Goal: Task Accomplishment & Management: Use online tool/utility

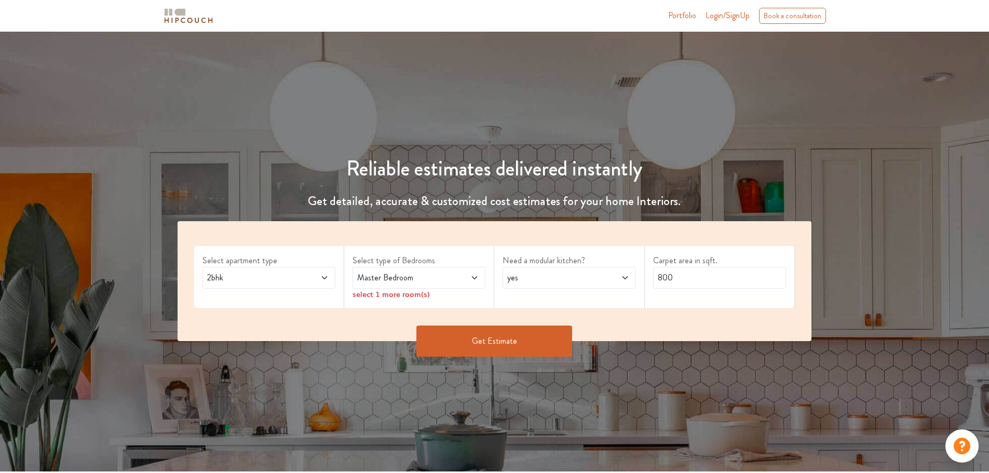
click at [258, 284] on div "2bhk" at bounding box center [268, 278] width 133 height 22
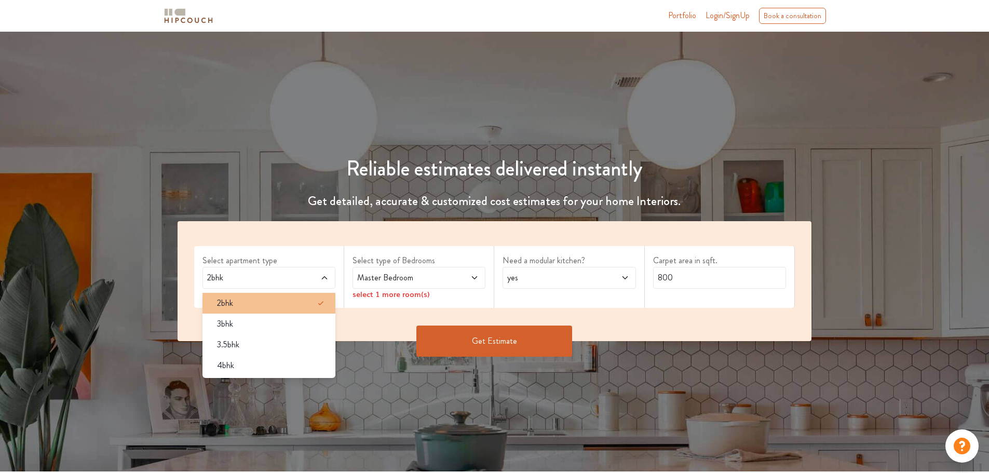
click at [254, 299] on div "2bhk" at bounding box center [272, 303] width 127 height 12
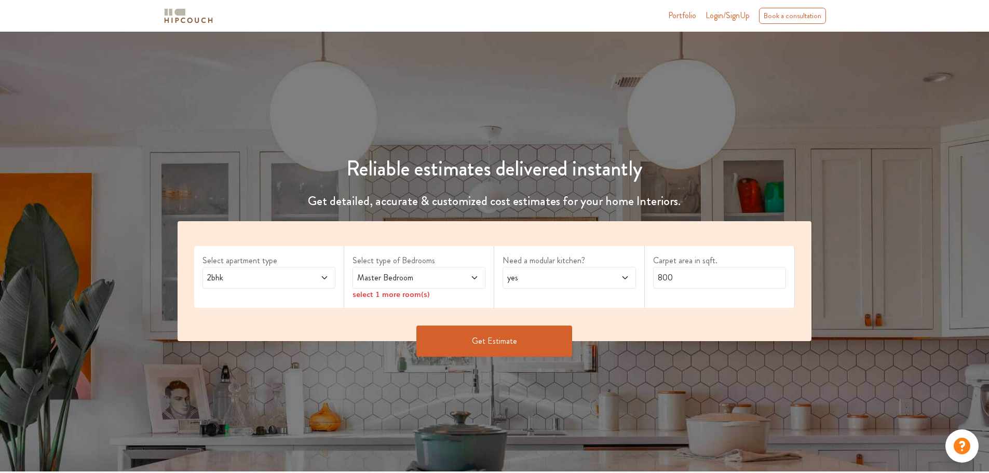
click at [428, 280] on span "Master Bedroom" at bounding box center [401, 277] width 93 height 12
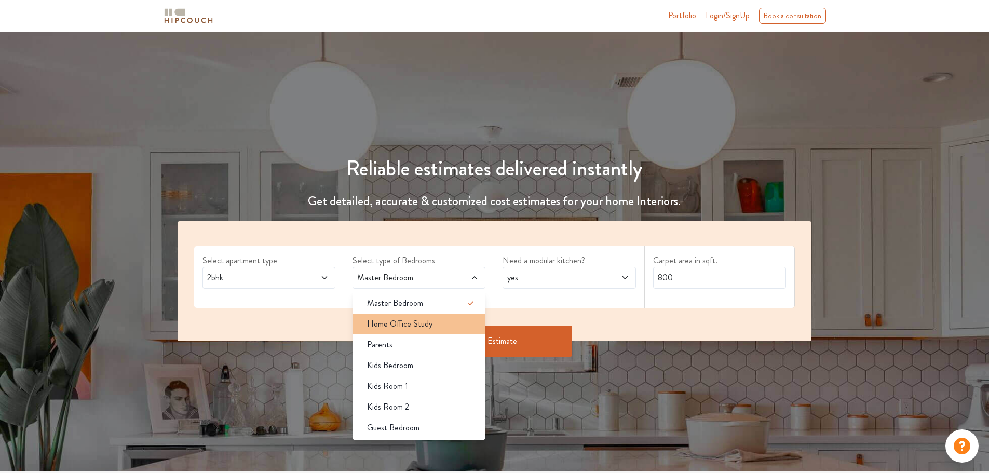
click at [430, 330] on li "Home Office Study" at bounding box center [418, 324] width 133 height 21
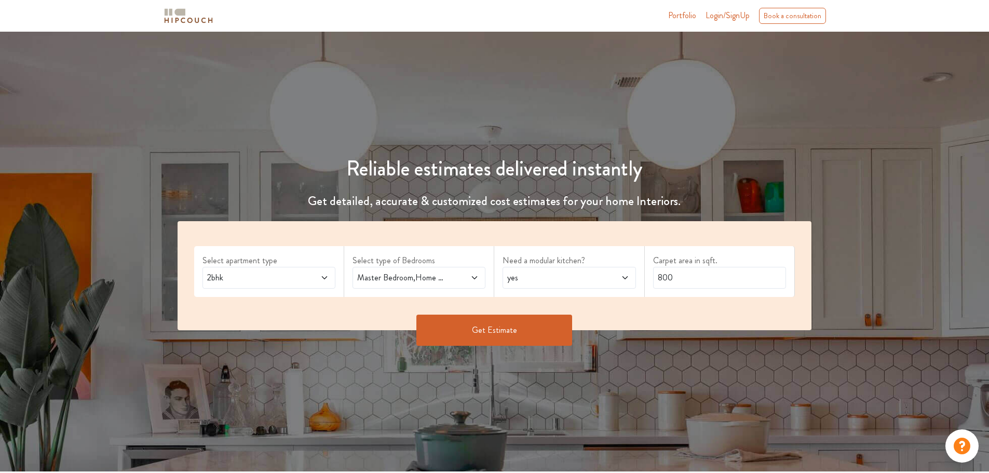
click at [422, 273] on span "Master Bedroom,Home Office Study" at bounding box center [401, 277] width 93 height 12
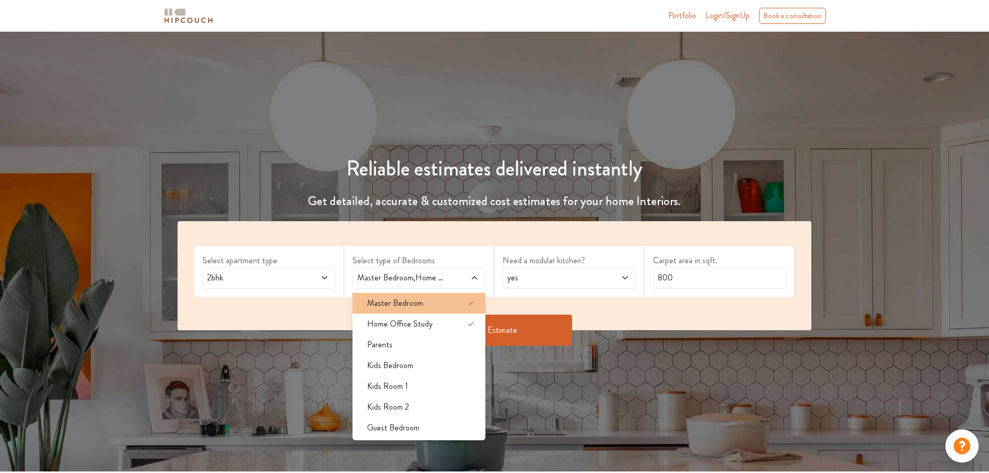
click at [422, 307] on div "Master Bedroom" at bounding box center [422, 303] width 127 height 12
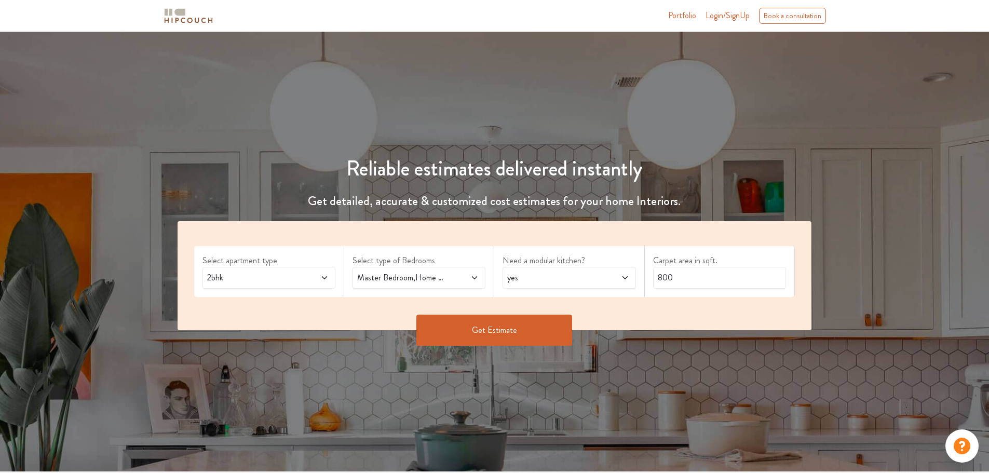
click at [557, 277] on span "yes" at bounding box center [551, 277] width 93 height 12
click at [567, 323] on div "no" at bounding box center [572, 324] width 127 height 12
drag, startPoint x: 683, startPoint y: 277, endPoint x: 635, endPoint y: 292, distance: 49.6
click at [635, 292] on div "Select apartment type 2bhk Select type of Bedrooms Master Bedroom,Home Office S…" at bounding box center [495, 275] width 634 height 109
type input "1200"
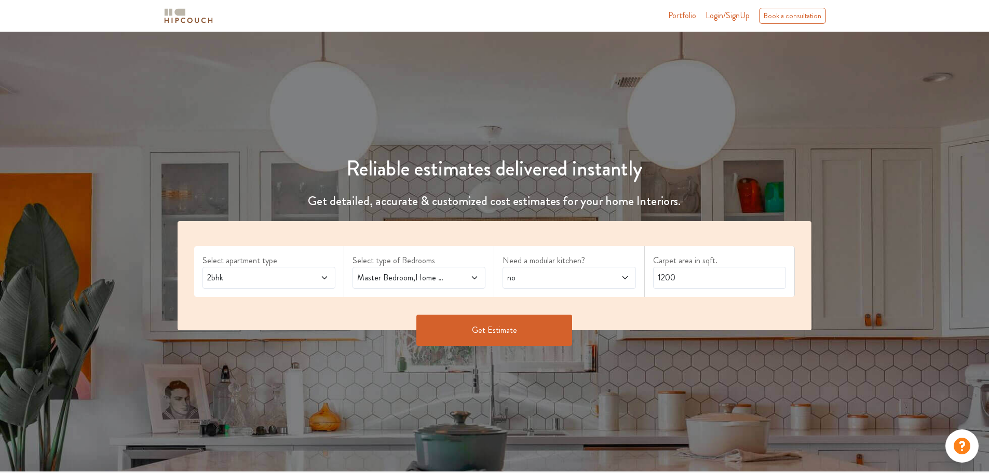
click at [536, 338] on button "Get Estimate" at bounding box center [494, 330] width 156 height 31
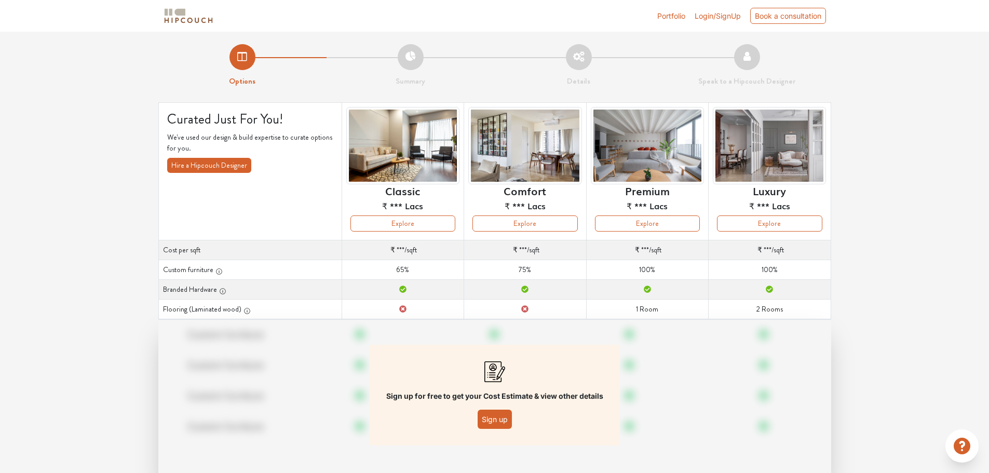
click at [497, 417] on button "Sign up" at bounding box center [495, 419] width 34 height 19
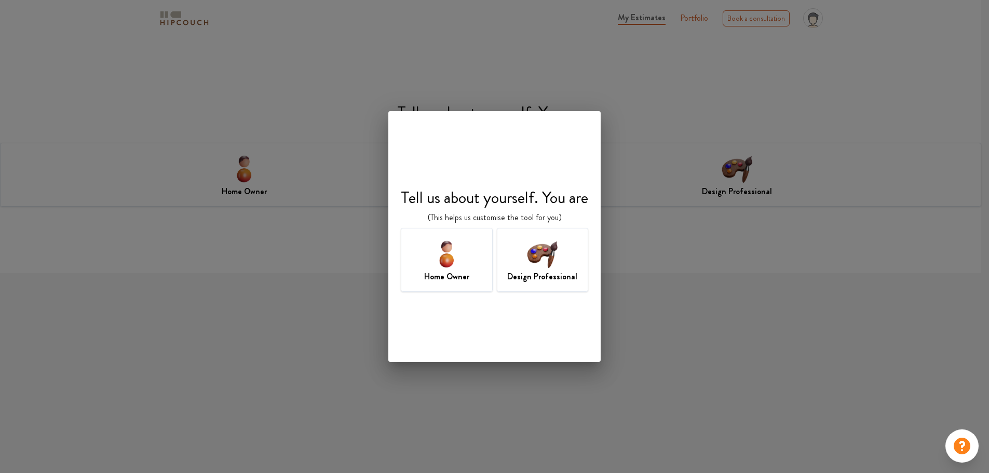
click at [563, 281] on h7 "Design Professional" at bounding box center [542, 276] width 70 height 12
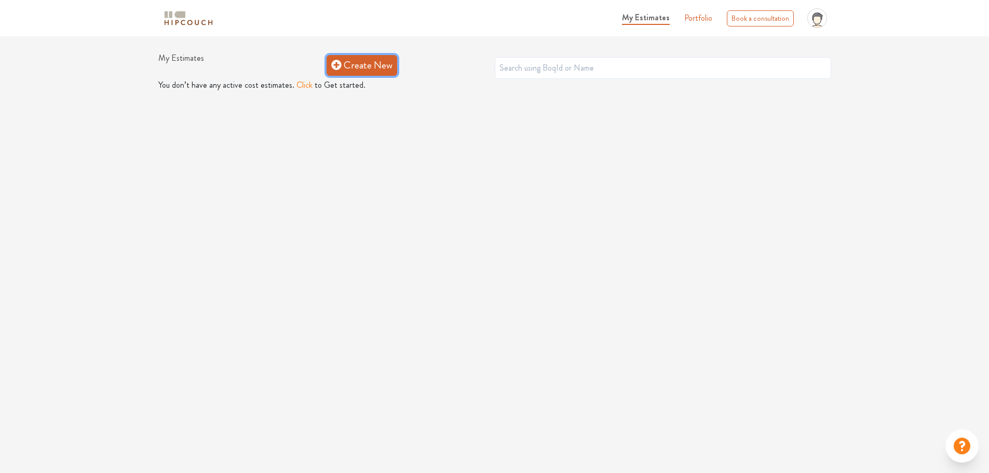
click at [358, 72] on link "Create New" at bounding box center [361, 65] width 71 height 21
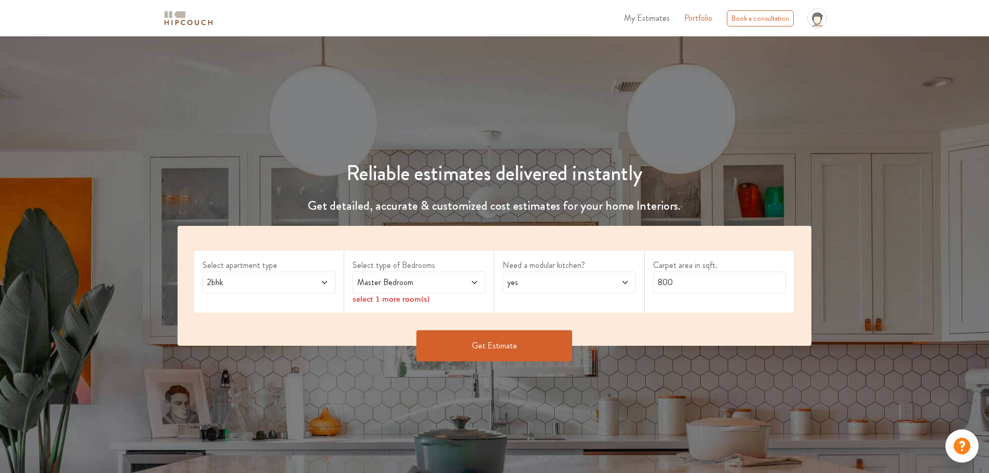
click at [435, 287] on span "Master Bedroom" at bounding box center [401, 282] width 93 height 12
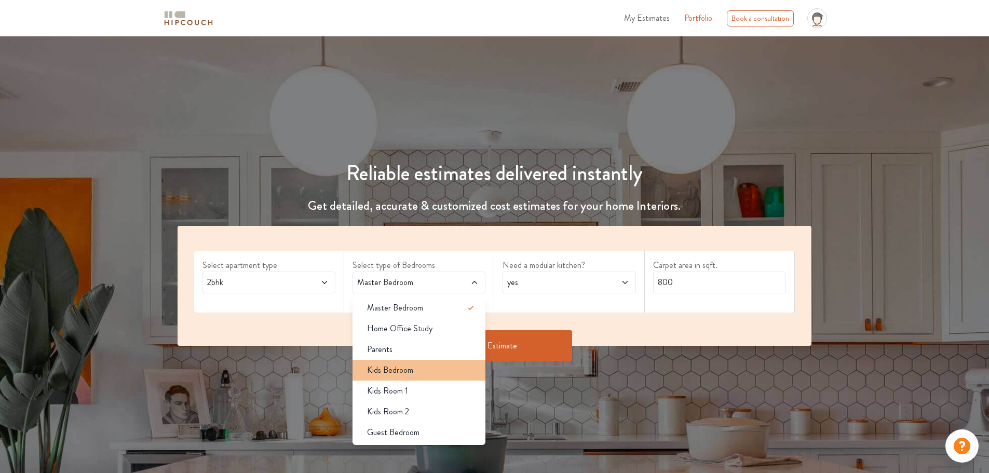
click at [432, 364] on div "Kids Bedroom" at bounding box center [422, 370] width 127 height 12
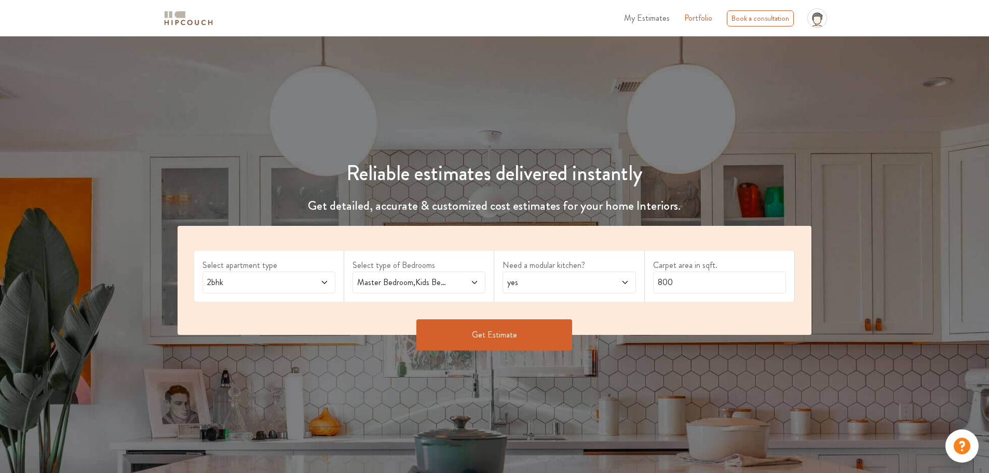
click at [469, 333] on button "Get Estimate" at bounding box center [494, 334] width 156 height 31
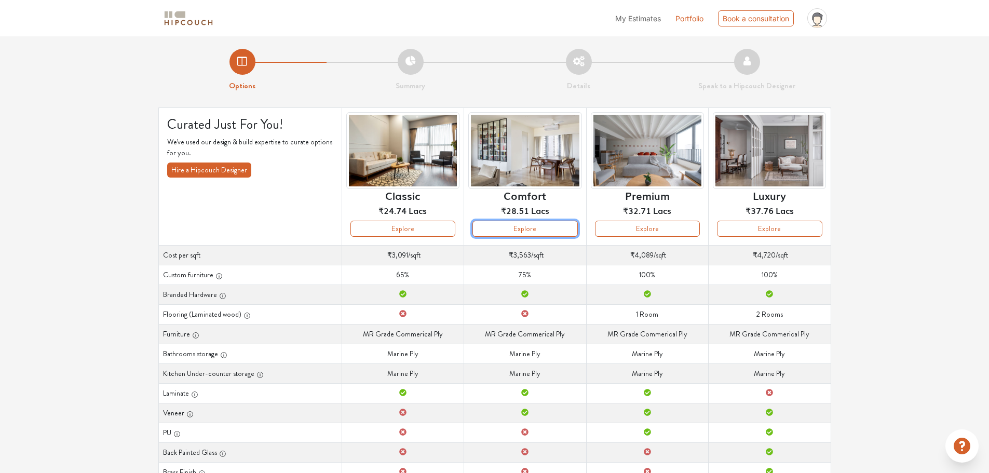
click at [551, 224] on button "Explore" at bounding box center [524, 229] width 105 height 16
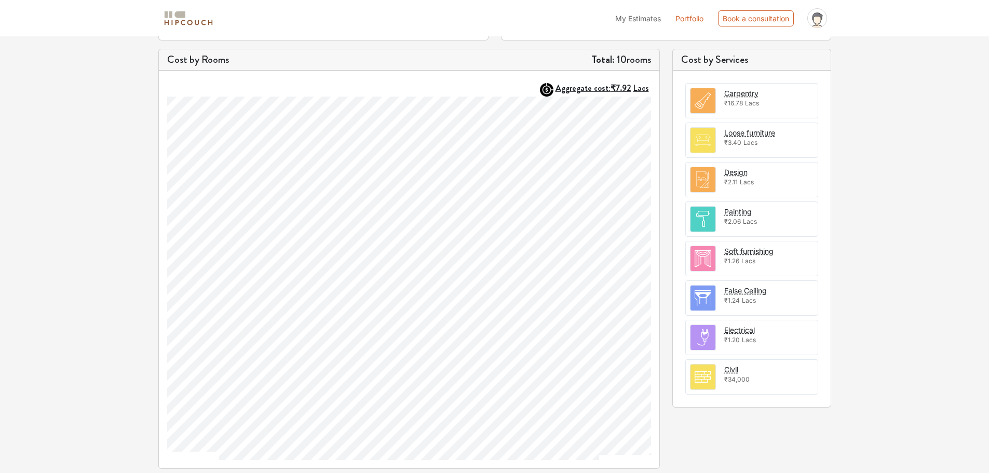
scroll to position [37, 0]
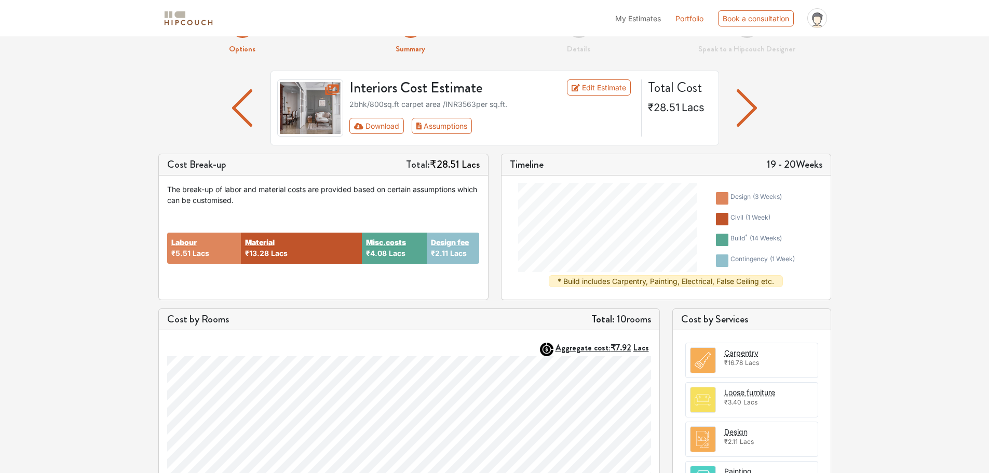
click at [650, 23] on li "My Estimates" at bounding box center [638, 18] width 46 height 11
drag, startPoint x: 704, startPoint y: 105, endPoint x: 643, endPoint y: 112, distance: 61.6
click at [643, 112] on div "Total Cost ₹28.51 Lacs" at bounding box center [679, 107] width 75 height 57
click at [662, 120] on div "Total Cost ₹28.51 Lacs" at bounding box center [679, 107] width 75 height 57
click at [457, 129] on button "Assumptions" at bounding box center [442, 126] width 61 height 16
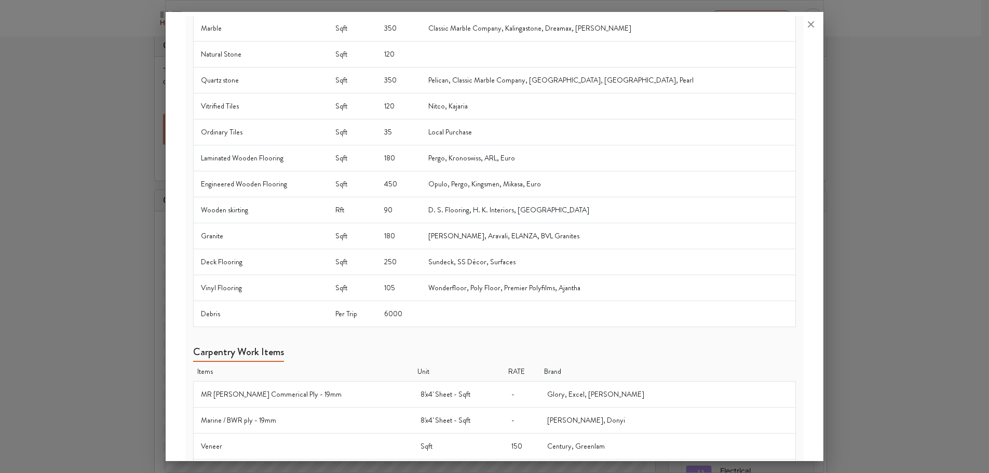
scroll to position [208, 0]
